Goal: Task Accomplishment & Management: Use online tool/utility

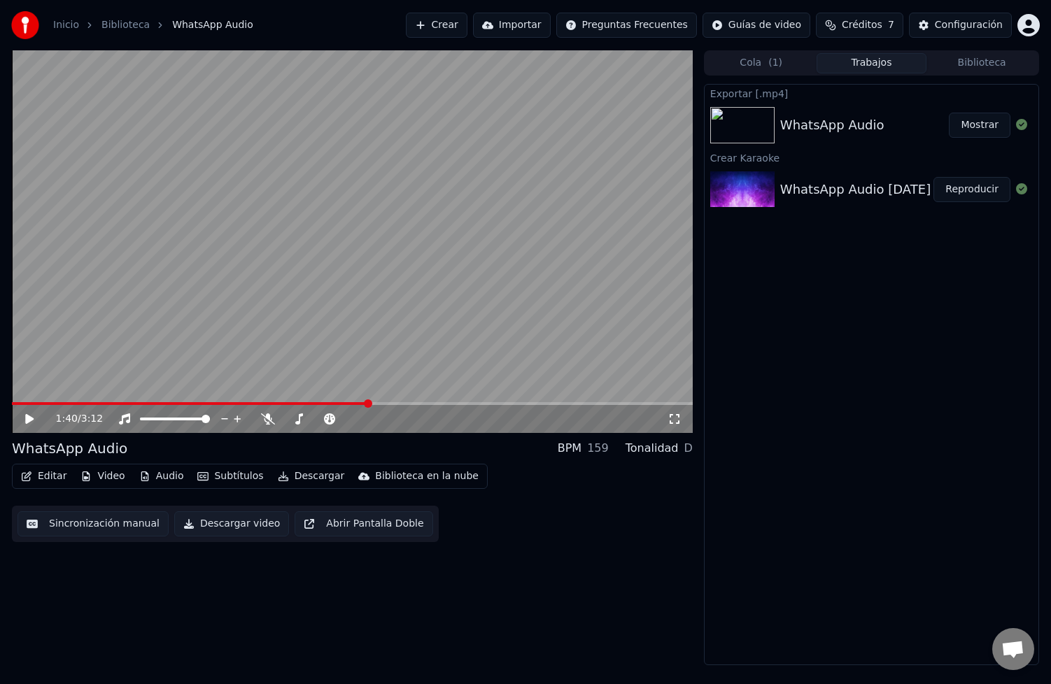
click at [171, 621] on div "1:40 / 3:12 WhatsApp Audio BPM 159 Tonalidad D Editar Video Audio Subtítulos De…" at bounding box center [352, 357] width 681 height 615
click at [877, 27] on span "Créditos" at bounding box center [862, 25] width 41 height 14
click at [850, 124] on button "Actualizar" at bounding box center [865, 129] width 83 height 25
click at [958, 81] on td "31" at bounding box center [921, 92] width 93 height 25
click at [1027, 29] on html "Inicio Biblioteca WhatsApp Audio Crear Importar Preguntas Frecuentes Guías de v…" at bounding box center [525, 342] width 1051 height 684
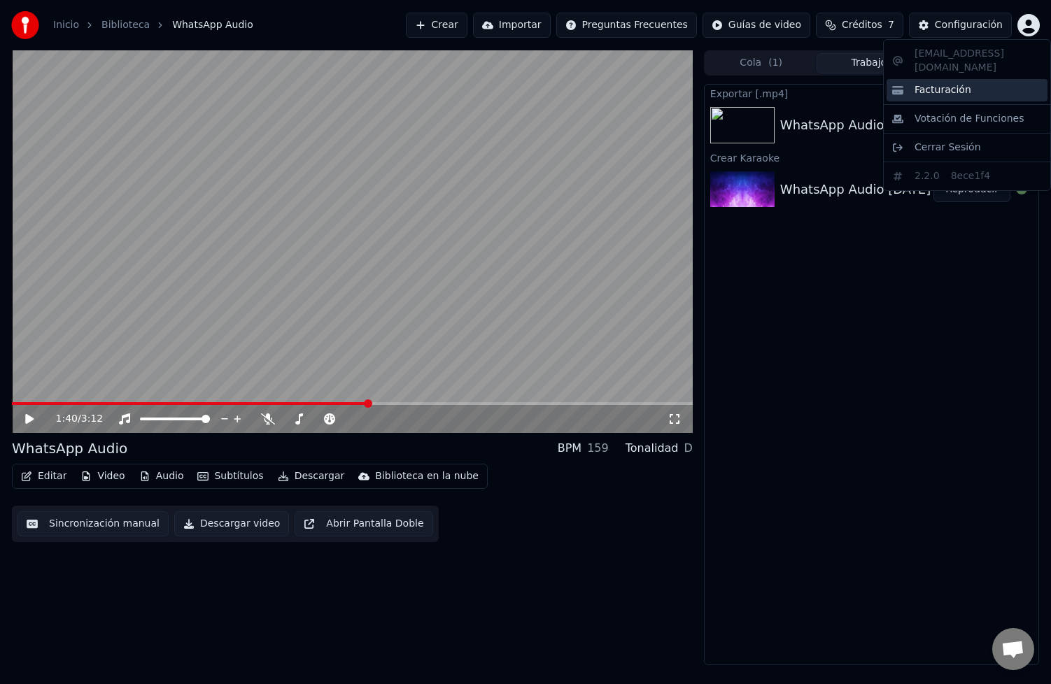
click at [977, 79] on div "Facturación" at bounding box center [967, 90] width 161 height 22
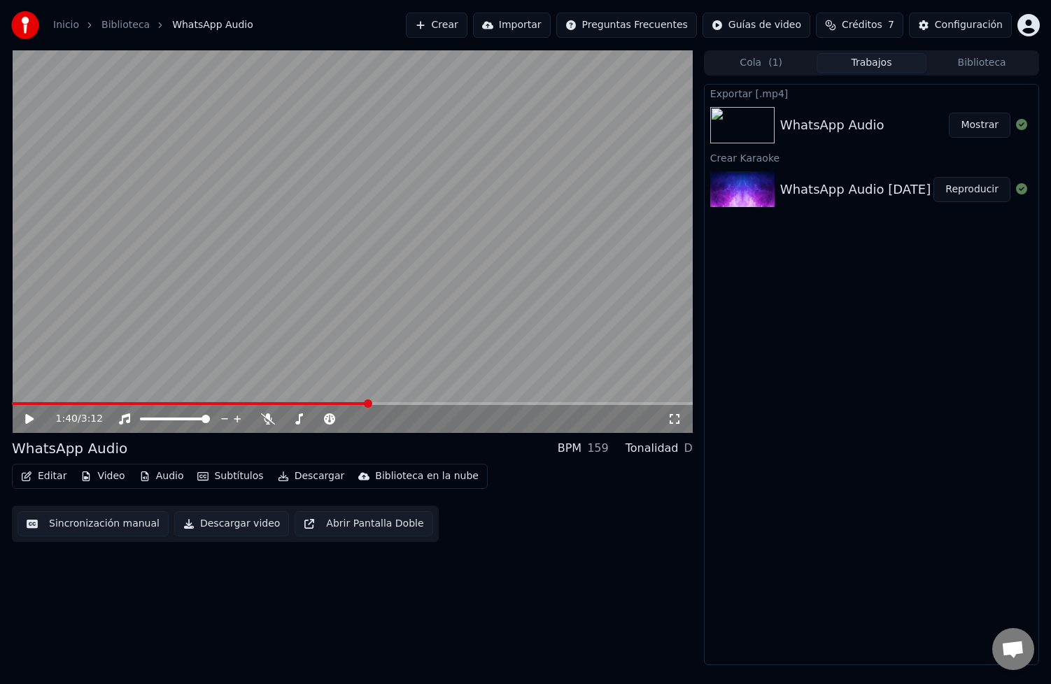
click at [107, 25] on link "Biblioteca" at bounding box center [125, 25] width 48 height 14
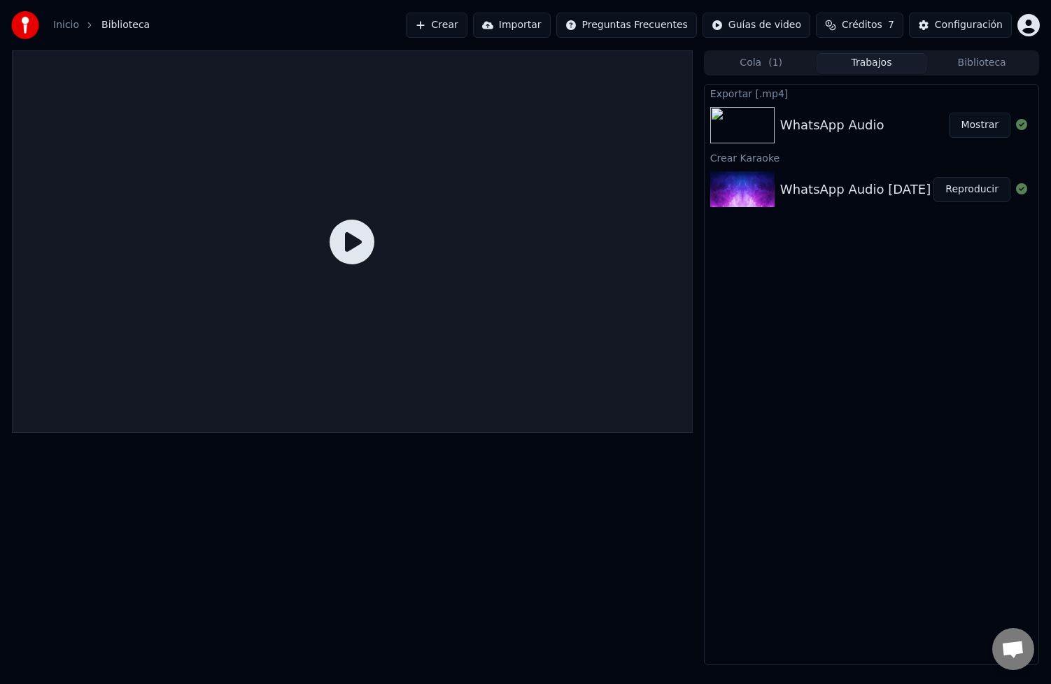
drag, startPoint x: 60, startPoint y: 16, endPoint x: 56, endPoint y: 26, distance: 10.7
click at [56, 26] on div "Inicio Biblioteca" at bounding box center [80, 25] width 139 height 28
click at [56, 26] on link "Inicio" at bounding box center [66, 25] width 26 height 14
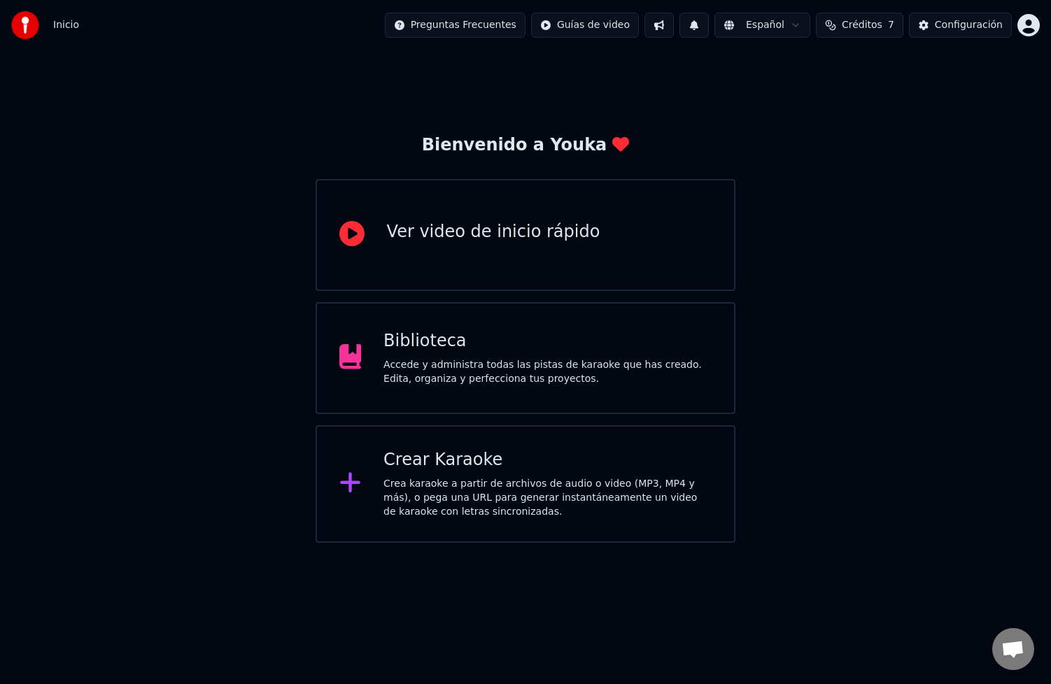
click at [854, 430] on div "Bienvenido a Youka Ver video de inicio rápido Biblioteca Accede y administra to…" at bounding box center [525, 296] width 1051 height 493
click at [852, 31] on span "Créditos" at bounding box center [862, 25] width 41 height 14
click at [845, 373] on div "Bienvenido a Youka Ver video de inicio rápido Biblioteca Accede y administra to…" at bounding box center [525, 296] width 1051 height 493
click at [627, 542] on div "Crear Karaoke Crea karaoke a partir de archivos de audio o video (MP3, MP4 y má…" at bounding box center [526, 484] width 421 height 118
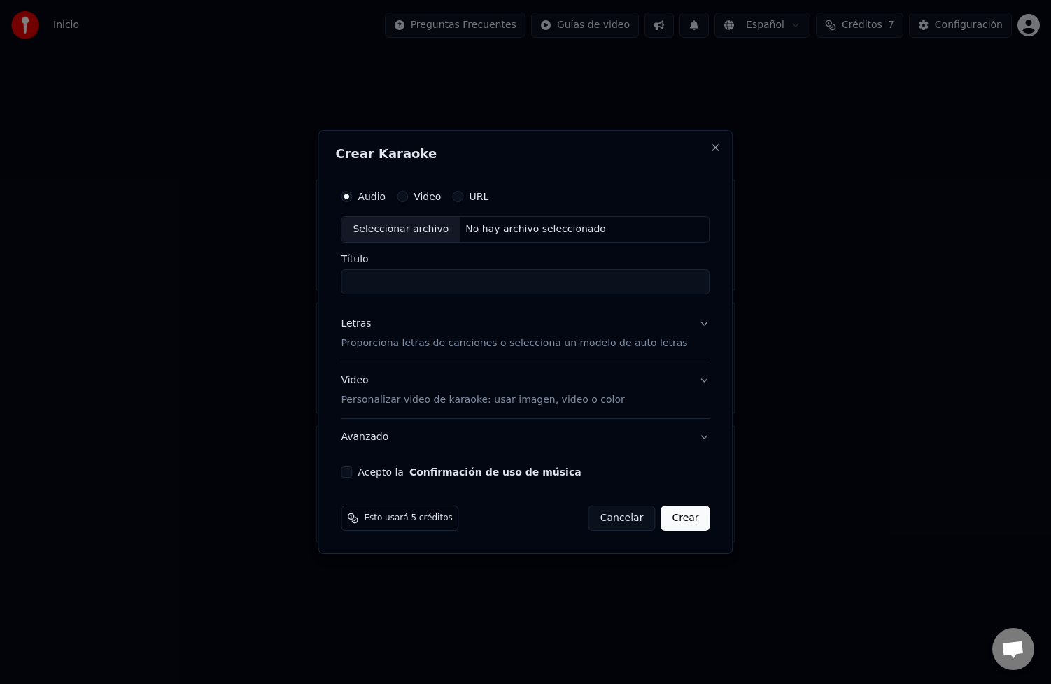
click at [512, 340] on p "Proporciona letras de canciones o selecciona un modelo de auto letras" at bounding box center [514, 344] width 346 height 14
